Goal: Information Seeking & Learning: Learn about a topic

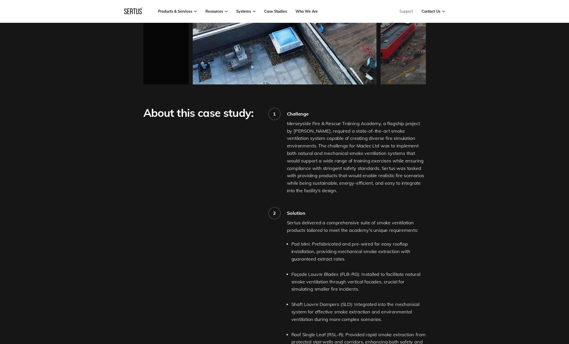
scroll to position [514, 0]
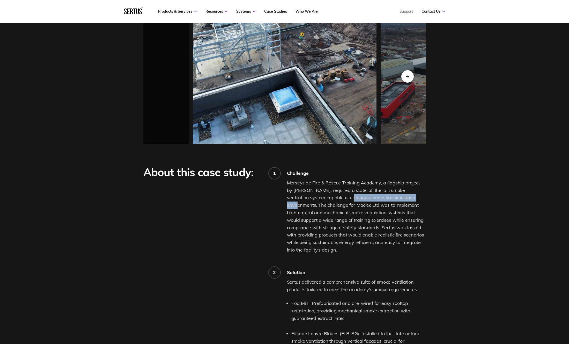
drag, startPoint x: 329, startPoint y: 192, endPoint x: 403, endPoint y: 191, distance: 74.5
click at [403, 191] on span "Merseyside Fire & Rescue Training Academy, a flagship project by [PERSON_NAME],…" at bounding box center [355, 216] width 137 height 73
copy span "diverse fire simulation environments"
drag, startPoint x: 310, startPoint y: 192, endPoint x: 404, endPoint y: 191, distance: 93.4
click at [404, 191] on span "Merseyside Fire & Rescue Training Academy, a flagship project by [PERSON_NAME],…" at bounding box center [355, 216] width 137 height 73
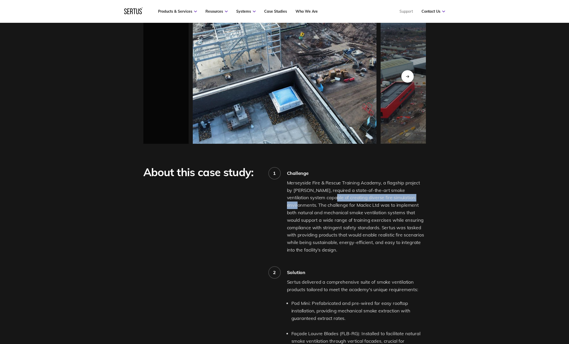
click at [336, 194] on span "Merseyside Fire & Rescue Training Academy, a flagship project by [PERSON_NAME],…" at bounding box center [355, 216] width 137 height 73
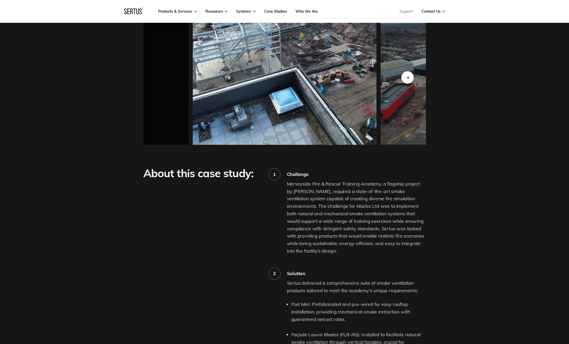
scroll to position [512, 0]
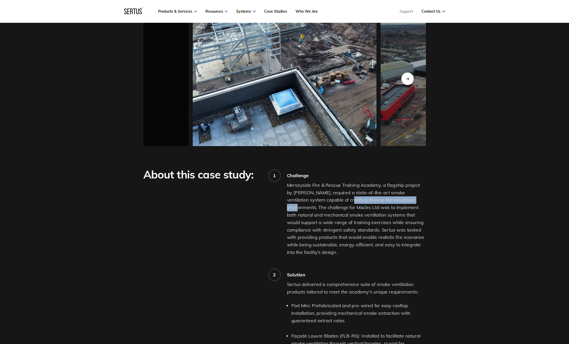
drag, startPoint x: 329, startPoint y: 194, endPoint x: 403, endPoint y: 194, distance: 74.3
click at [403, 194] on span "Merseyside Fire & Rescue Training Academy, a flagship project by [PERSON_NAME],…" at bounding box center [355, 218] width 137 height 73
copy span "diverse fire simulation environments"
click at [406, 75] on div "Next slide" at bounding box center [407, 78] width 13 height 13
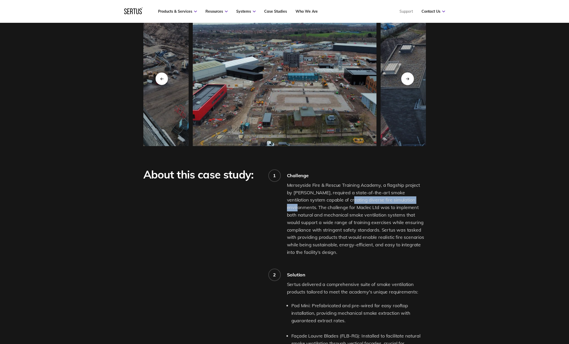
click at [406, 77] on icon "Next slide" at bounding box center [407, 78] width 3 height 3
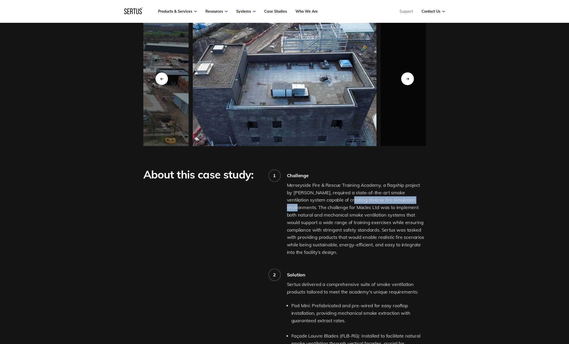
click at [406, 77] on icon "Next slide" at bounding box center [407, 78] width 3 height 3
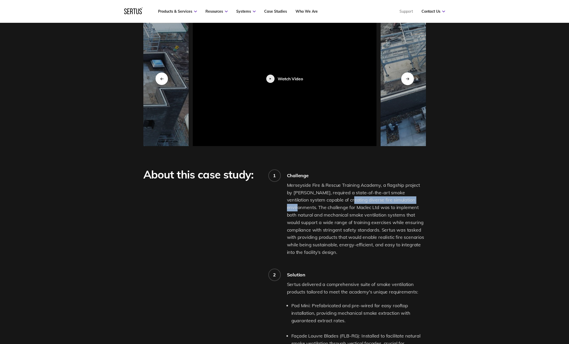
click at [406, 77] on icon "Next slide" at bounding box center [407, 78] width 3 height 3
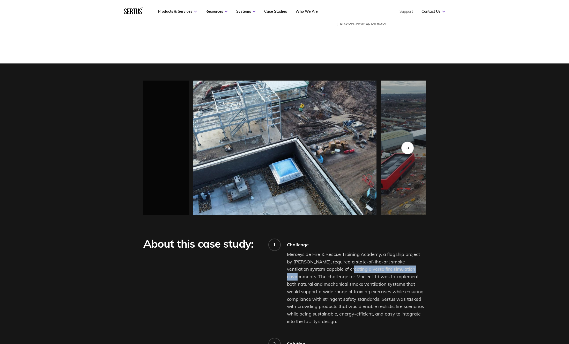
scroll to position [422, 0]
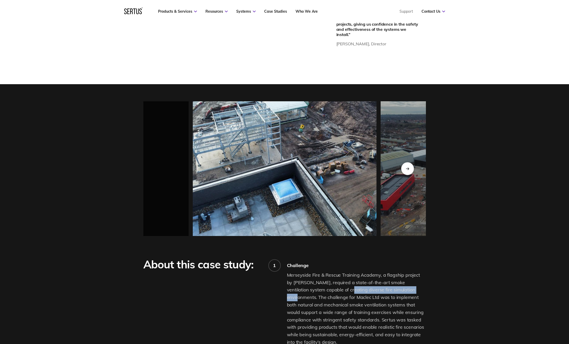
click at [405, 164] on div "Next slide" at bounding box center [407, 168] width 13 height 13
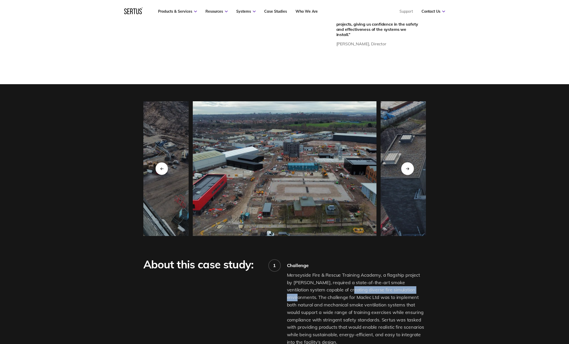
scroll to position [423, 0]
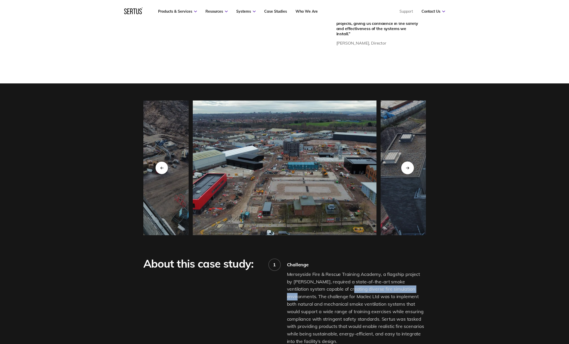
click at [405, 164] on div "Next slide" at bounding box center [407, 167] width 13 height 13
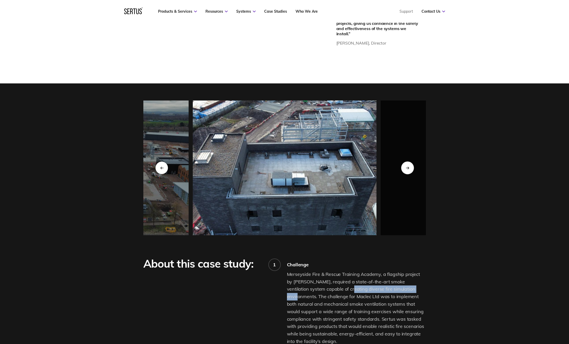
click at [405, 164] on div "Next slide" at bounding box center [407, 167] width 13 height 13
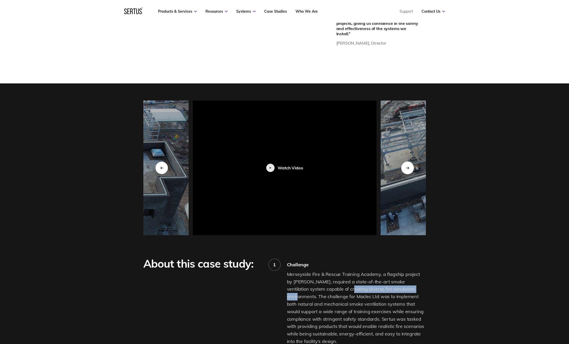
click at [405, 164] on div "Next slide" at bounding box center [407, 167] width 13 height 13
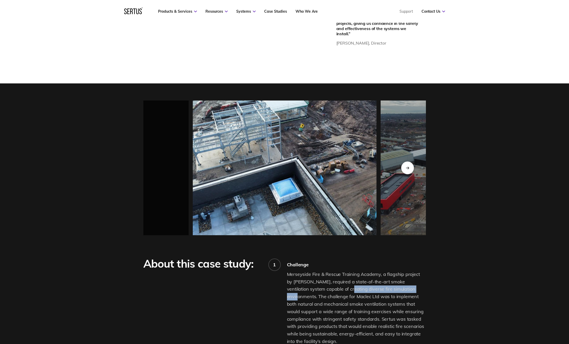
click at [405, 164] on div "Next slide" at bounding box center [407, 167] width 13 height 13
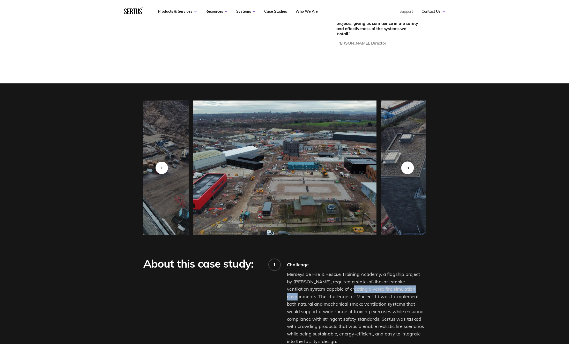
click at [405, 164] on div "Next slide" at bounding box center [407, 167] width 13 height 13
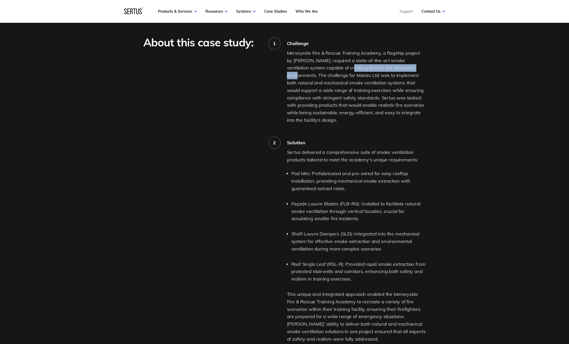
scroll to position [645, 0]
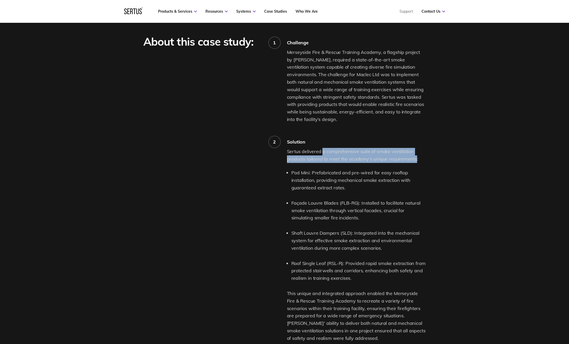
drag, startPoint x: 322, startPoint y: 146, endPoint x: 416, endPoint y: 152, distance: 93.6
click at [416, 152] on p "Sertus delivered a comprehensive suite of smoke ventilation products tailored t…" at bounding box center [356, 155] width 139 height 15
copy p "a comprehensive suite of smoke ventilation products tailored to meet the academ…"
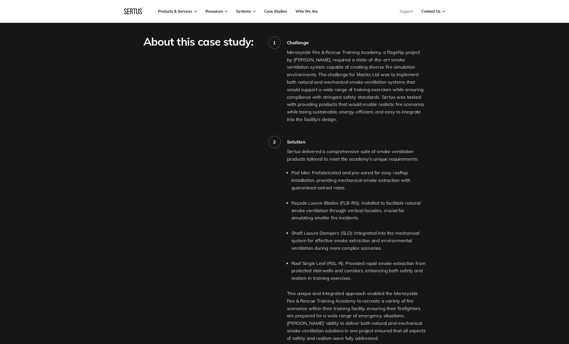
click at [427, 194] on div "About this case study: 1 Challenge Merseyside Fire & Rescue Training Academy, a…" at bounding box center [284, 298] width 303 height 526
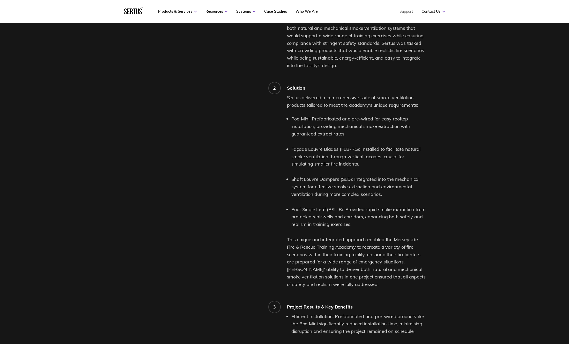
scroll to position [700, 0]
drag, startPoint x: 292, startPoint y: 202, endPoint x: 343, endPoint y: 202, distance: 51.0
click at [344, 204] on li "Roof Single Leaf (RSL-R): Provided rapid smoke extraction from protected stairw…" at bounding box center [358, 215] width 135 height 22
copy li "Roof Single Leaf (RSL-R)"
